Goal: Information Seeking & Learning: Learn about a topic

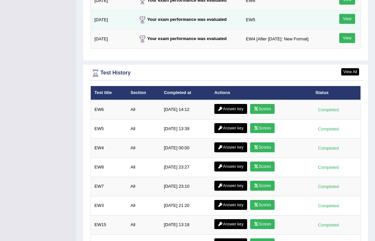
scroll to position [920, 0]
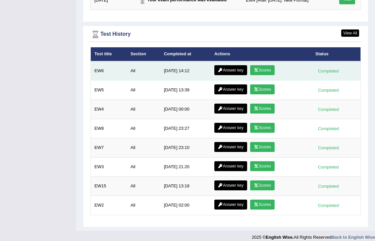
click at [265, 65] on link "Scores" at bounding box center [262, 70] width 25 height 10
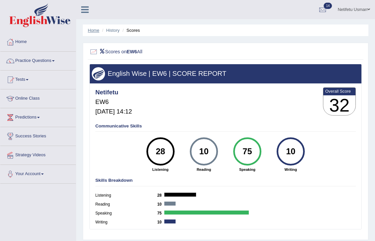
click at [93, 31] on link "Home" at bounding box center [94, 30] width 12 height 5
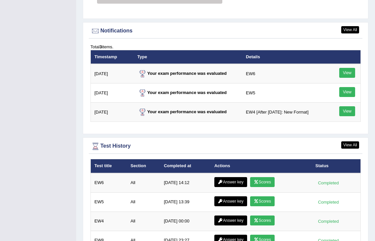
scroll to position [920, 0]
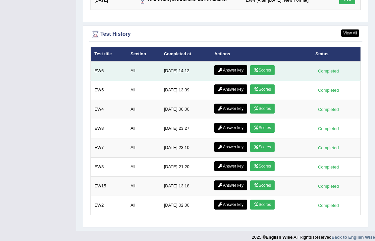
click at [271, 65] on link "Scores" at bounding box center [262, 70] width 25 height 10
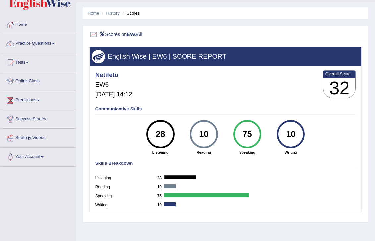
scroll to position [3, 0]
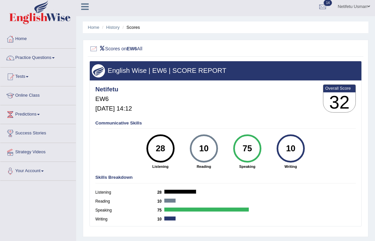
click at [92, 30] on li "Home" at bounding box center [94, 27] width 12 height 6
click at [92, 28] on link "Home" at bounding box center [94, 27] width 12 height 5
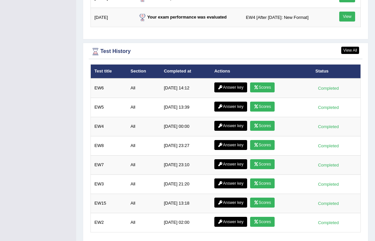
scroll to position [920, 0]
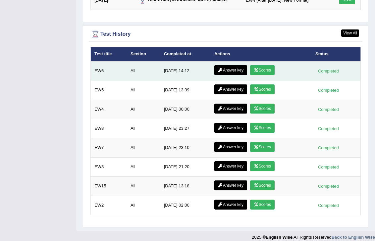
click at [233, 65] on link "Answer key" at bounding box center [231, 70] width 33 height 10
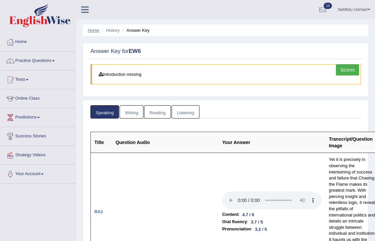
click at [90, 31] on link "Home" at bounding box center [94, 30] width 12 height 5
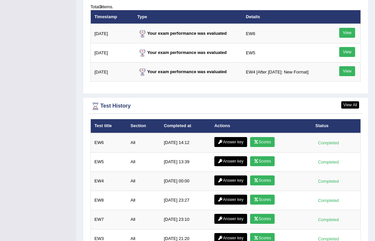
scroll to position [920, 0]
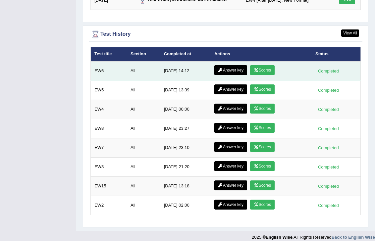
click at [236, 65] on link "Answer key" at bounding box center [231, 70] width 33 height 10
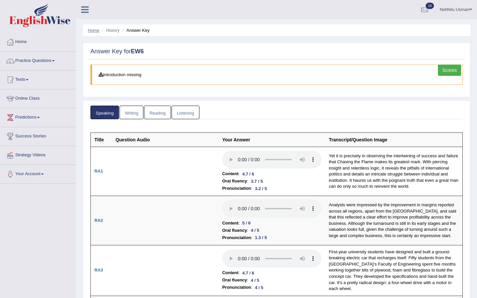
click at [91, 31] on link "Home" at bounding box center [94, 30] width 12 height 5
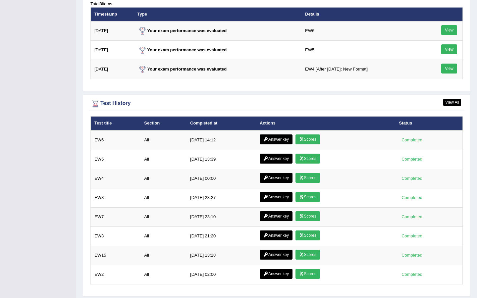
scroll to position [850, 0]
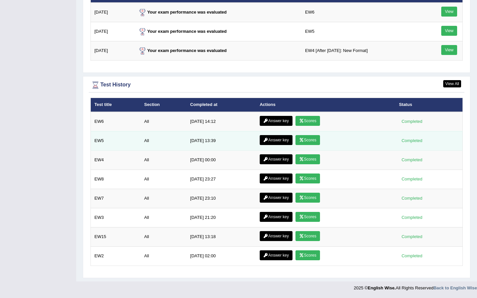
click at [306, 144] on link "Scores" at bounding box center [308, 140] width 25 height 10
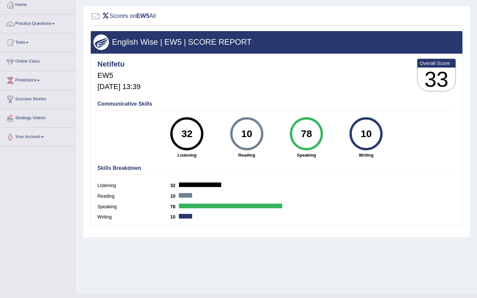
scroll to position [38, 0]
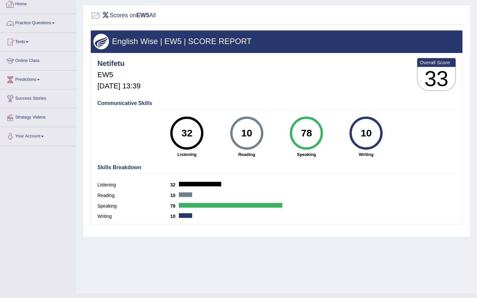
click at [24, 7] on link "Home" at bounding box center [38, 3] width 76 height 17
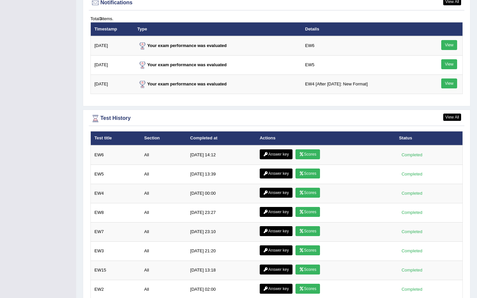
scroll to position [817, 0]
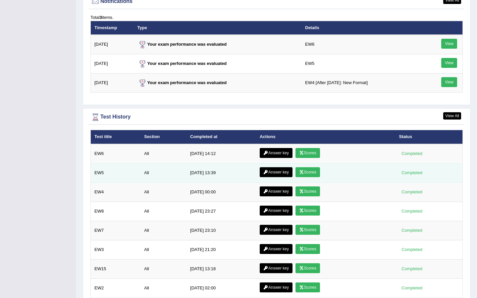
click at [269, 170] on link "Answer key" at bounding box center [276, 172] width 33 height 10
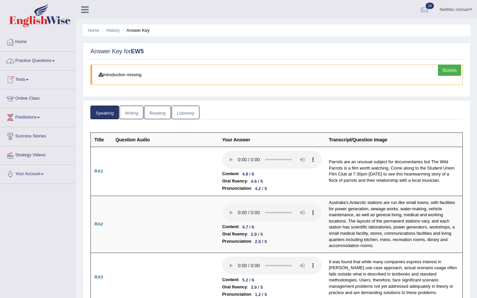
click at [43, 60] on link "Practice Questions" at bounding box center [38, 60] width 76 height 17
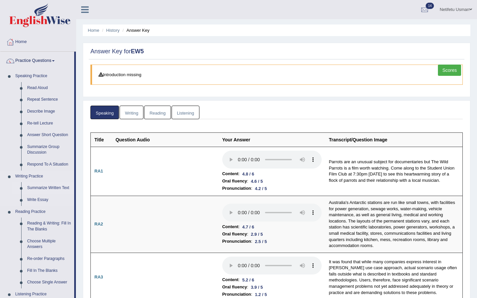
click at [45, 190] on link "Summarize Written Text" at bounding box center [49, 188] width 50 height 12
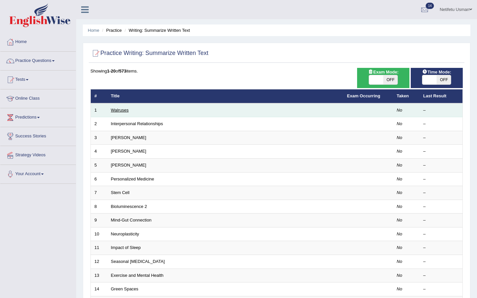
click at [118, 110] on link "Walruses" at bounding box center [120, 110] width 18 height 5
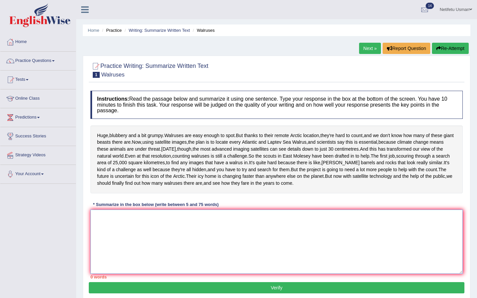
click at [141, 266] on textarea at bounding box center [277, 242] width 373 height 64
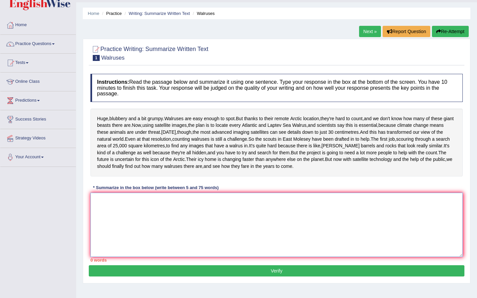
scroll to position [30, 0]
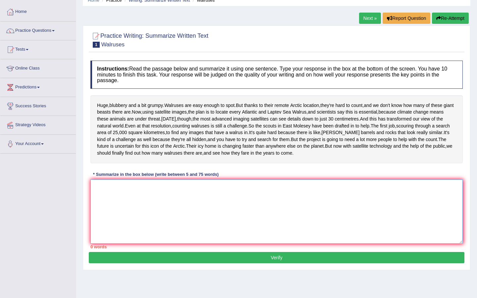
click at [143, 225] on textarea at bounding box center [277, 212] width 373 height 64
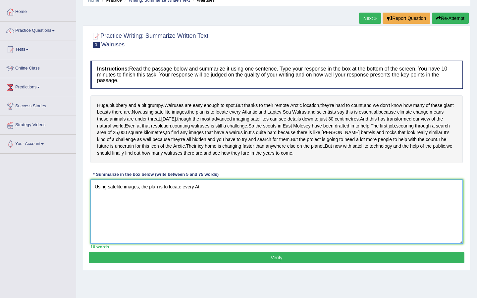
type textarea "Using satelite images, the plan is to locate every Atl"
drag, startPoint x: 95, startPoint y: 222, endPoint x: 250, endPoint y: 236, distance: 155.1
click at [250, 236] on textarea "Using satelite images, the plan is to locate every Atl" at bounding box center [277, 212] width 373 height 64
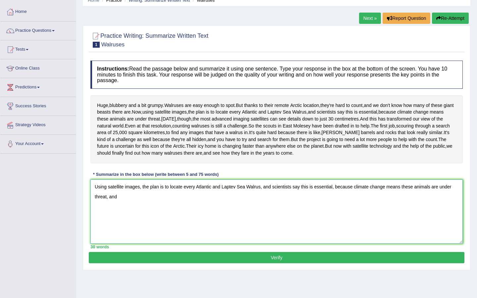
click at [132, 235] on textarea "Using satellite images, the plan is to locate every Atlantic and Laptev Sea Wal…" at bounding box center [277, 212] width 373 height 64
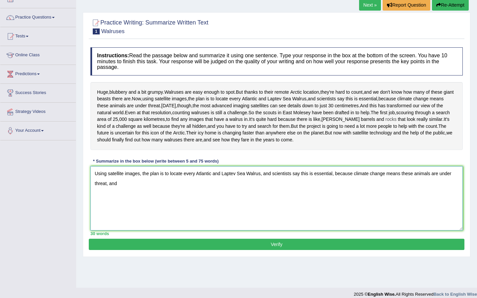
scroll to position [52, 0]
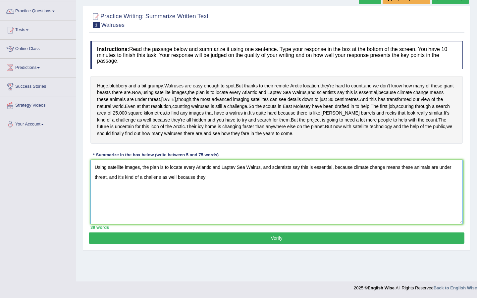
click at [160, 209] on textarea "Using satellite images, the plan is to locate every Atlantic and Laptev Sea Wal…" at bounding box center [277, 192] width 373 height 64
click at [219, 211] on textarea "Using satellite images, the plan is to locate every Atlantic and Laptev Sea Wal…" at bounding box center [277, 192] width 373 height 64
click at [303, 211] on textarea "Using satellite images, the plan is to locate every Atlantic and Laptev Sea Wal…" at bounding box center [277, 192] width 373 height 64
click at [337, 209] on textarea "Using satellite images, the plan is to locate every Atlantic and Laptev Sea Wal…" at bounding box center [277, 192] width 373 height 64
drag, startPoint x: 325, startPoint y: 209, endPoint x: 387, endPoint y: 221, distance: 63.2
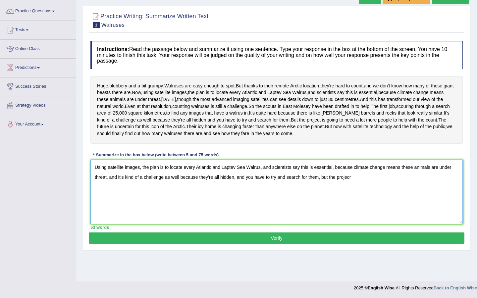
click at [387, 221] on textarea "Using satellite images, the plan is to locate every Atlantic and Laptev Sea Wal…" at bounding box center [277, 192] width 373 height 64
drag, startPoint x: 354, startPoint y: 209, endPoint x: 385, endPoint y: 221, distance: 33.1
click at [385, 221] on textarea "Using satellite images, the plan is to locate every Atlantic and Laptev Sea Wal…" at bounding box center [277, 192] width 373 height 64
click at [126, 220] on textarea "Using satellite images, the plan is to locate every Atlantic and Laptev Sea Wal…" at bounding box center [277, 192] width 373 height 64
click at [178, 219] on textarea "Using satellite images, the plan is to locate every Atlantic and Laptev Sea Wal…" at bounding box center [277, 192] width 373 height 64
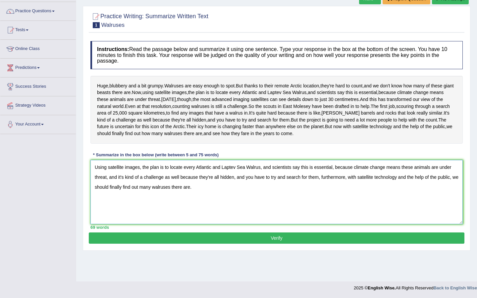
click at [118, 223] on textarea "Using satellite images, the plan is to locate every Atlantic and Laptev Sea Wal…" at bounding box center [277, 192] width 373 height 64
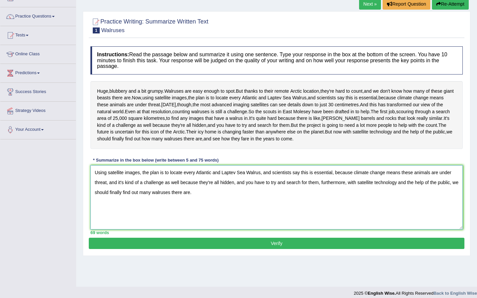
scroll to position [44, 0]
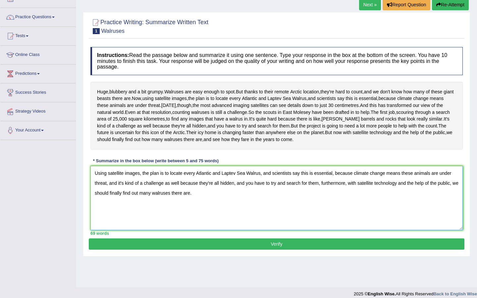
click at [215, 219] on textarea "Using satellite images, the plan is to locate every Atlantic and Laptev Sea Wal…" at bounding box center [277, 198] width 373 height 64
click at [124, 218] on textarea "Using satellite images, the plan is to locate every Atlantic and Laptev Sea Wal…" at bounding box center [277, 198] width 373 height 64
click at [220, 220] on textarea "Using satellite images, the plan is to locate every Atlantic and Laptev Sea Wal…" at bounding box center [277, 198] width 373 height 64
type textarea "Using satellite images, the plan is to locate every Atlantic and Laptev Sea Wal…"
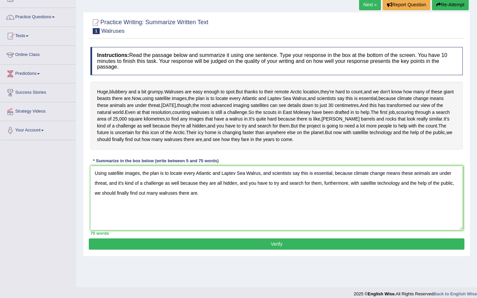
click at [191, 250] on button "Verify" at bounding box center [277, 244] width 376 height 11
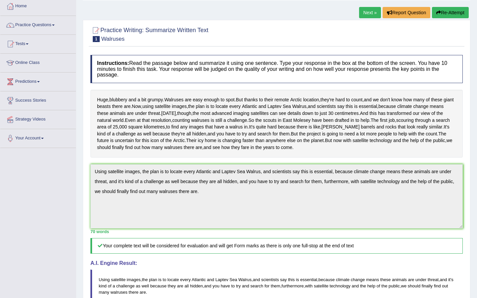
scroll to position [35, 0]
